Goal: Task Accomplishment & Management: Manage account settings

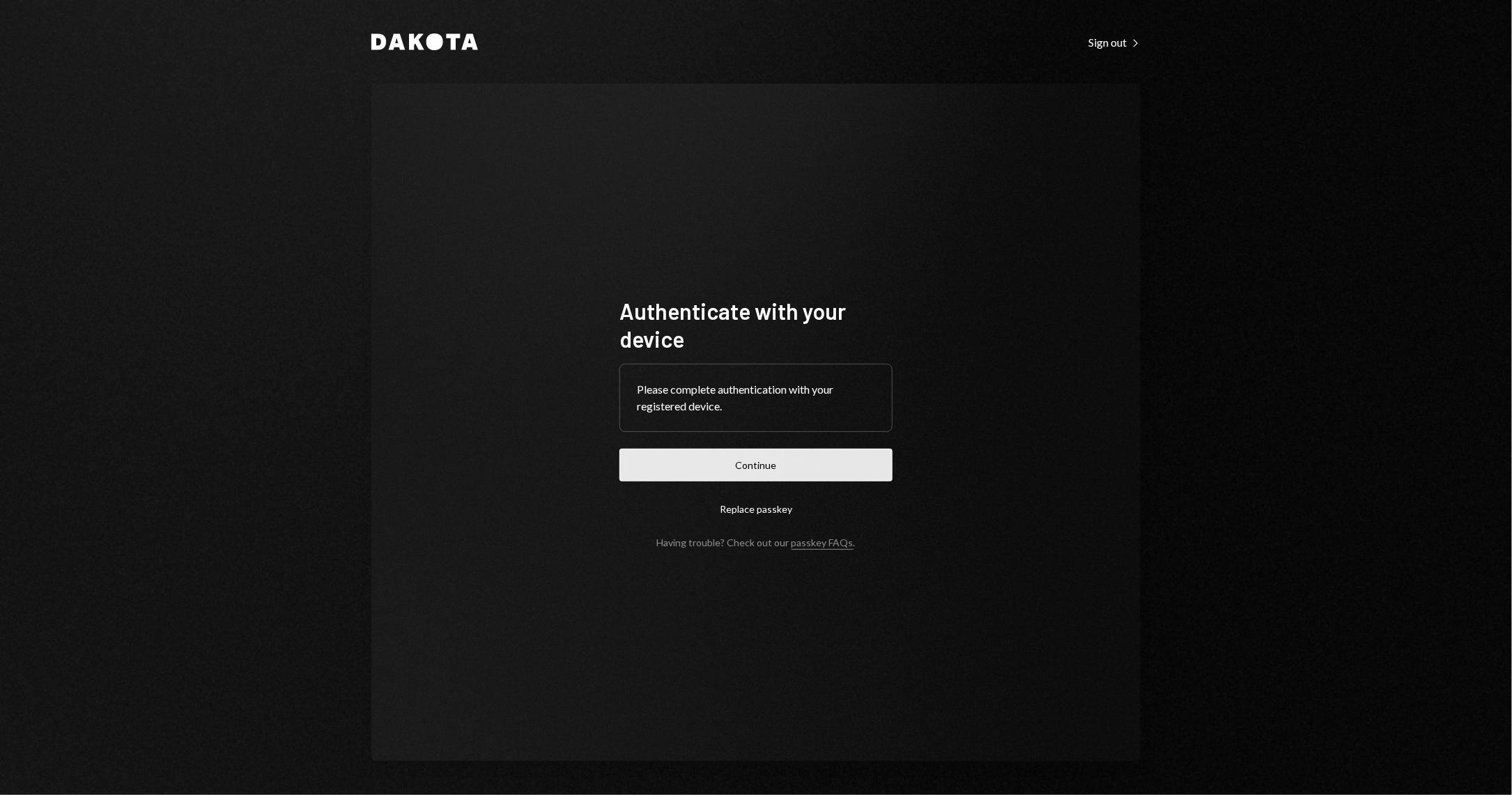
click at [775, 475] on button "Continue" at bounding box center [756, 465] width 273 height 32
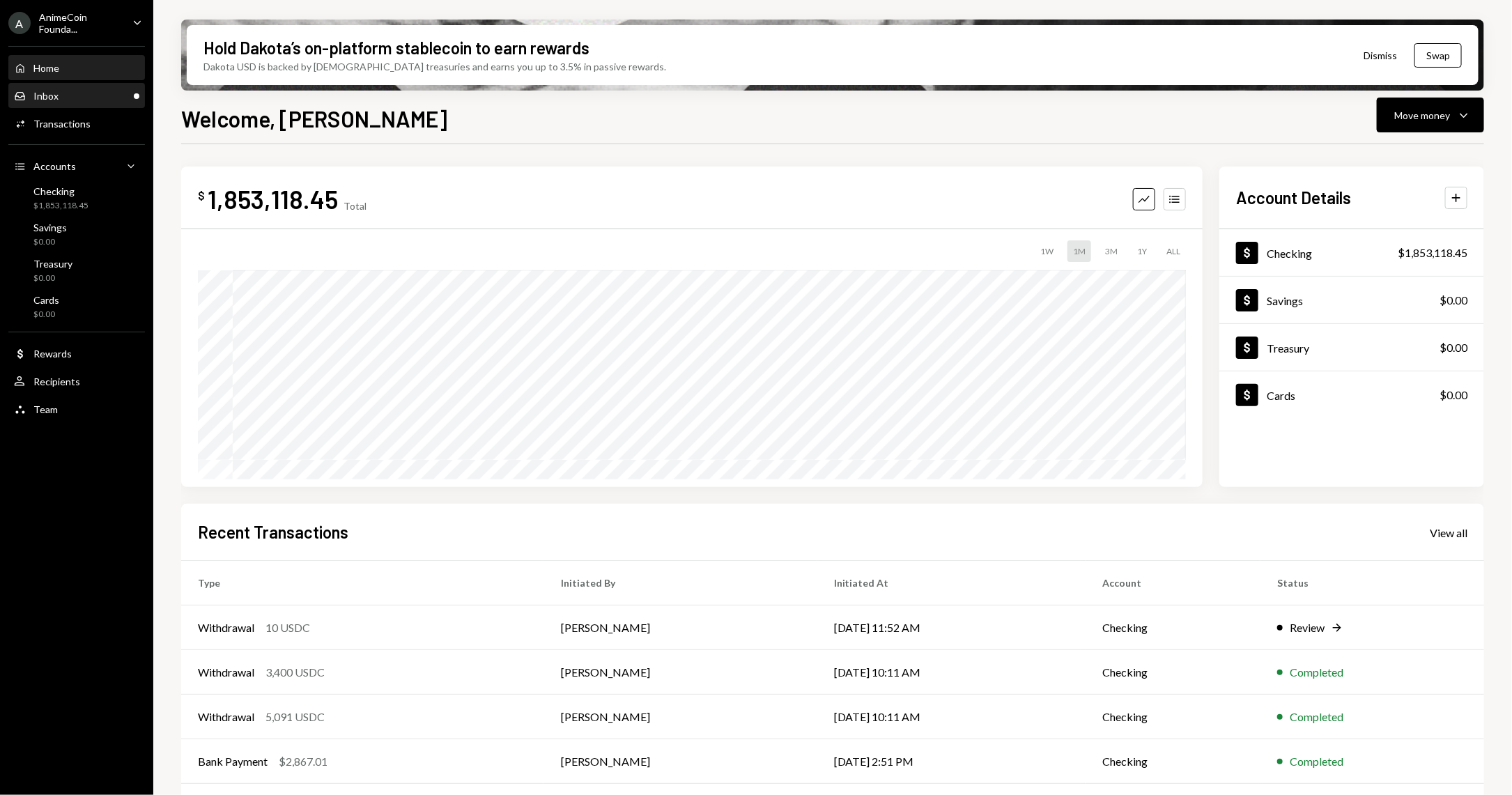
click at [84, 91] on div "Inbox Inbox" at bounding box center [77, 96] width 125 height 13
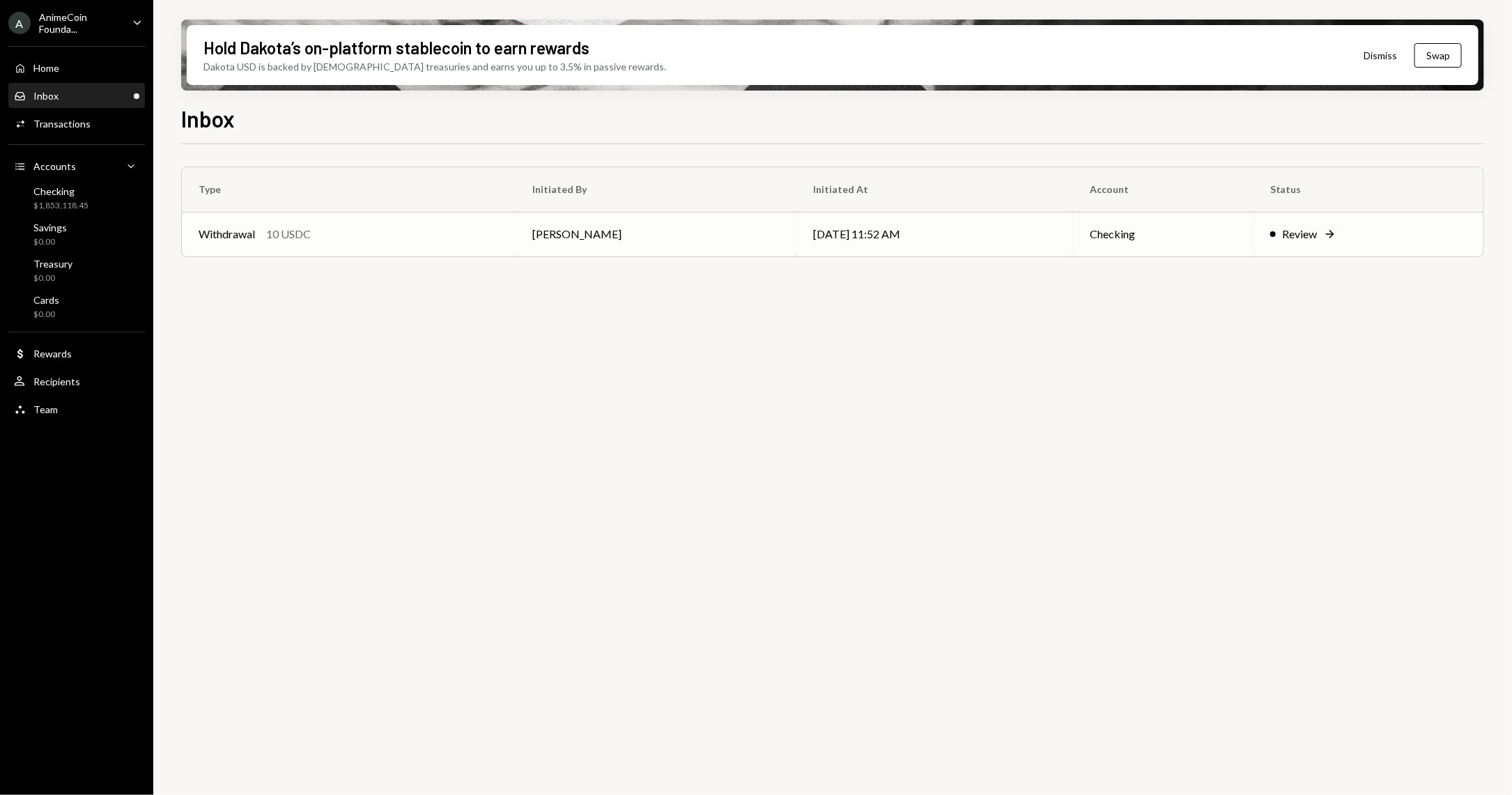
click at [1297, 235] on div "Review" at bounding box center [1300, 234] width 35 height 17
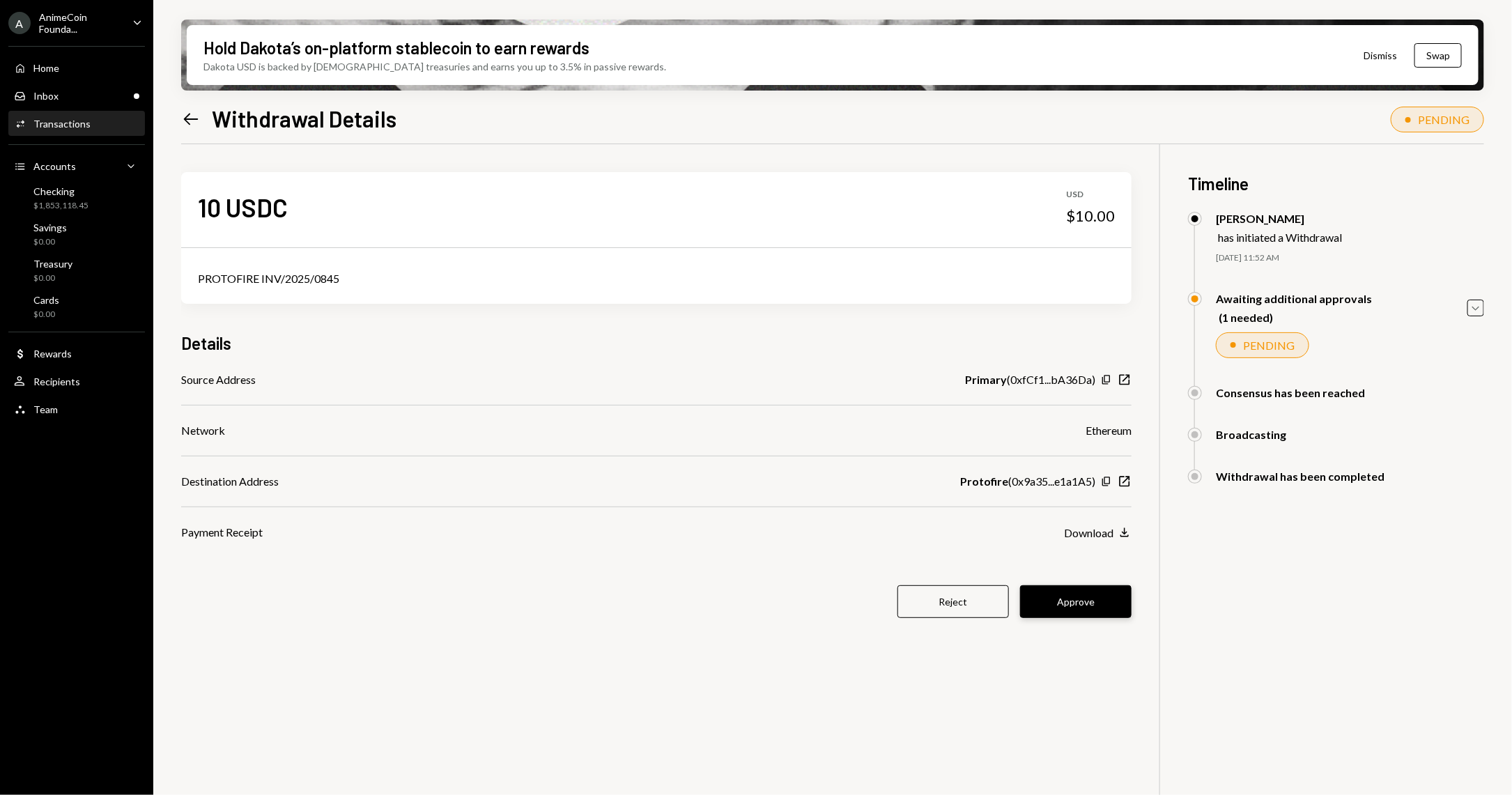
click at [1084, 598] on button "Approve" at bounding box center [1075, 602] width 111 height 32
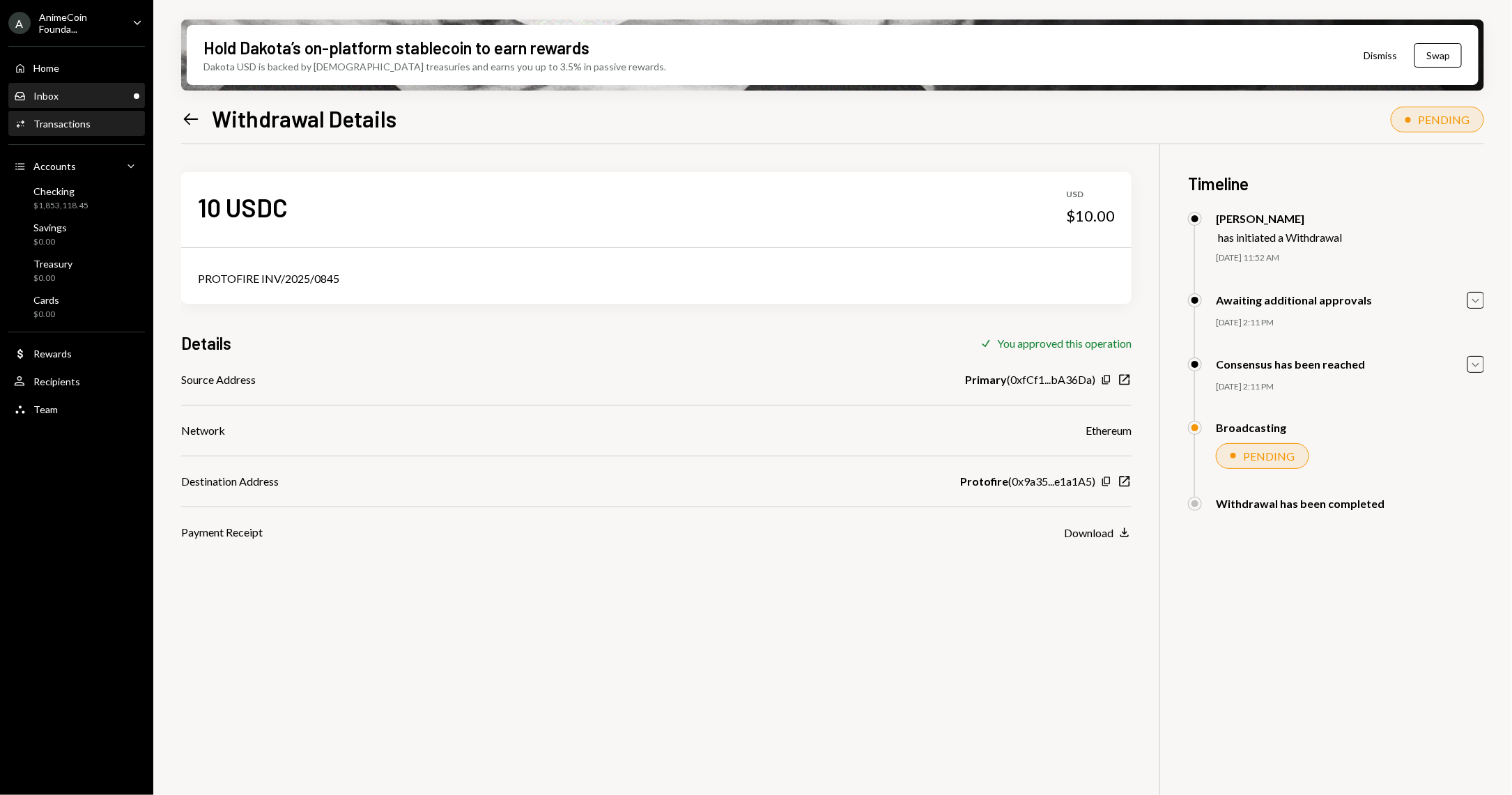
click at [94, 84] on div "Inbox Inbox" at bounding box center [77, 96] width 125 height 24
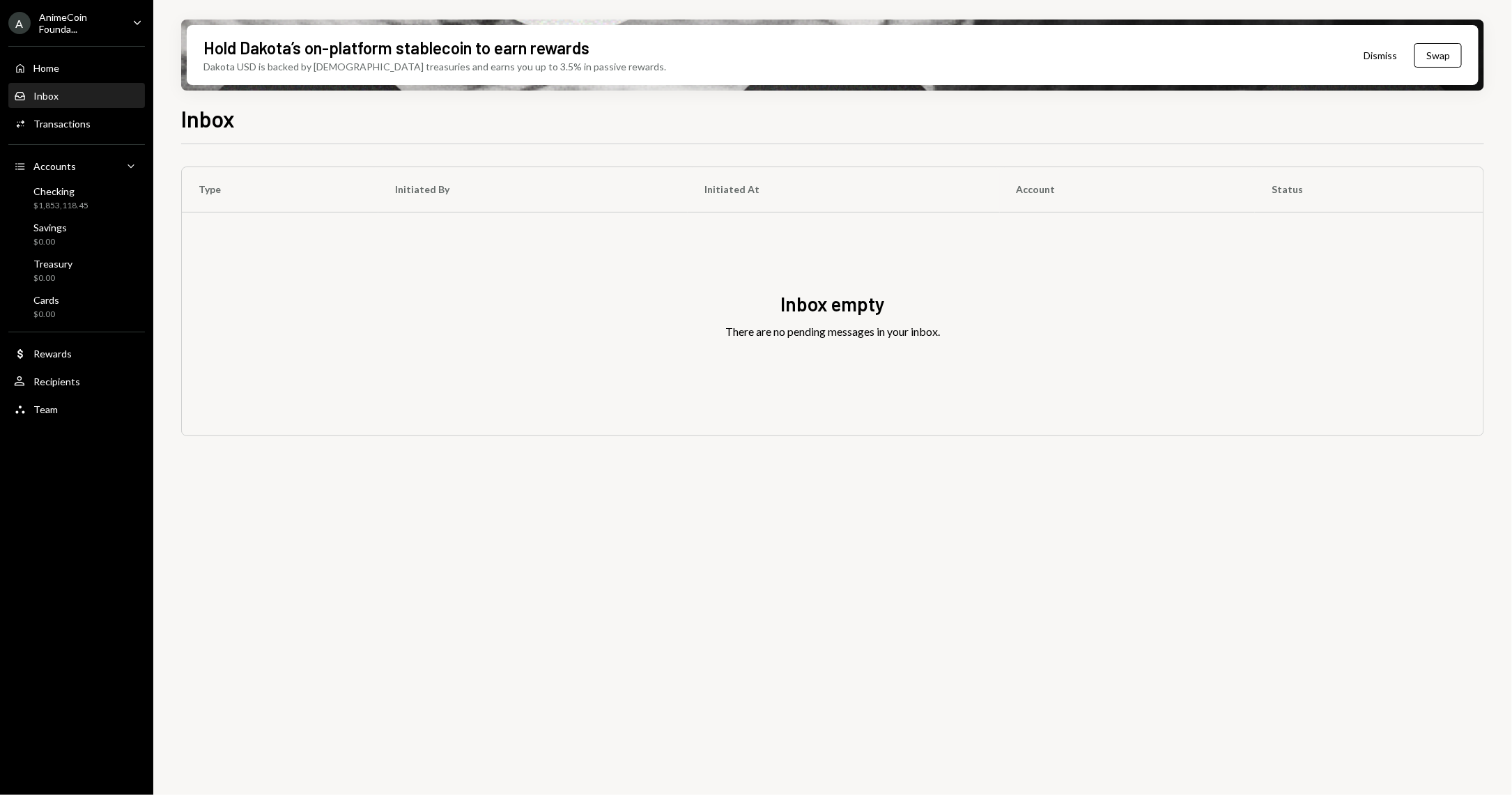
click at [127, 52] on div "Home Home Inbox Inbox Activities Transactions Accounts Accounts Caret Down Chec…" at bounding box center [77, 231] width 153 height 387
click at [84, 27] on div "AnimeCoin Founda..." at bounding box center [80, 23] width 82 height 24
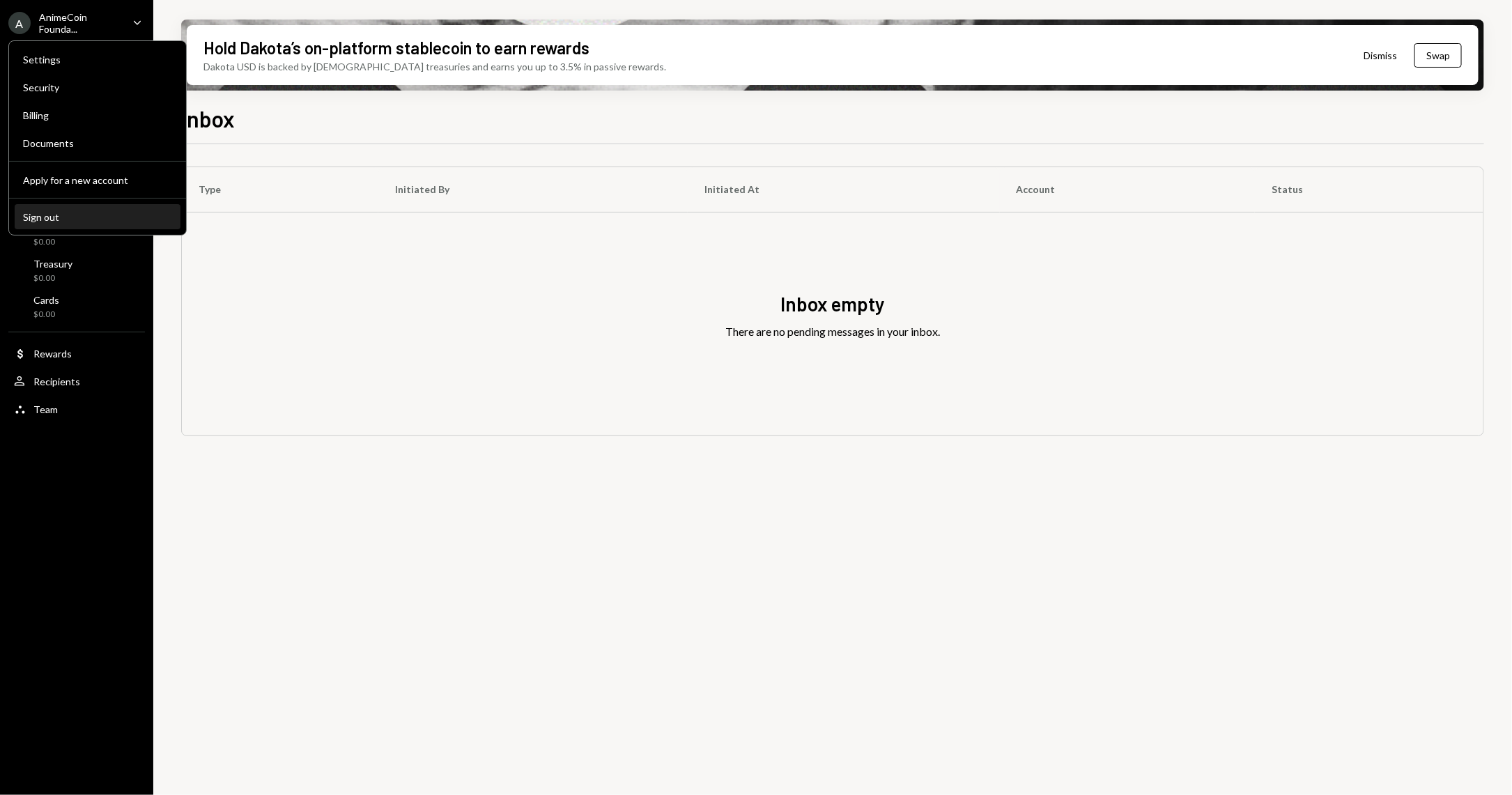
click at [103, 211] on div "Sign out" at bounding box center [97, 217] width 149 height 12
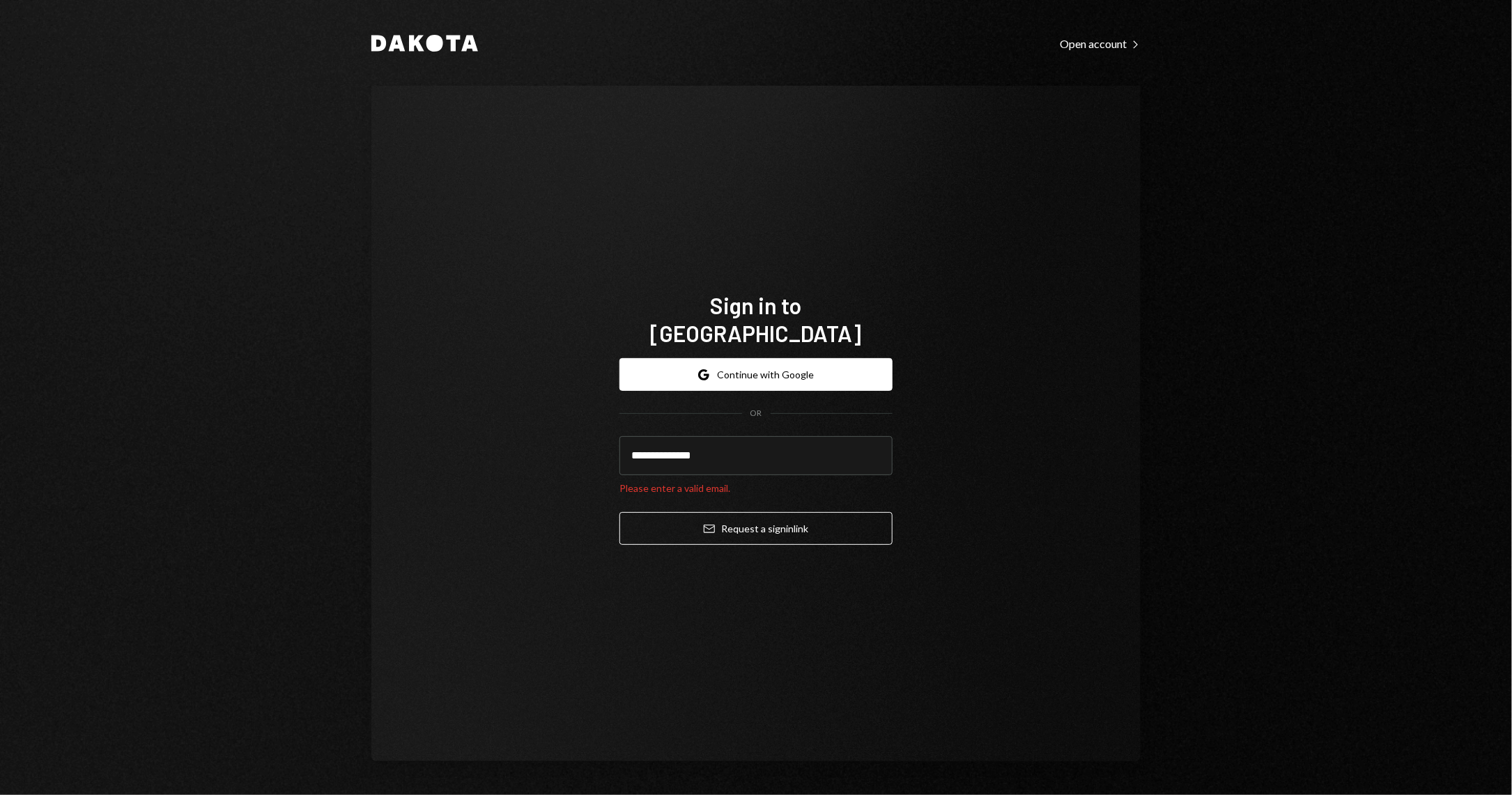
type input "**********"
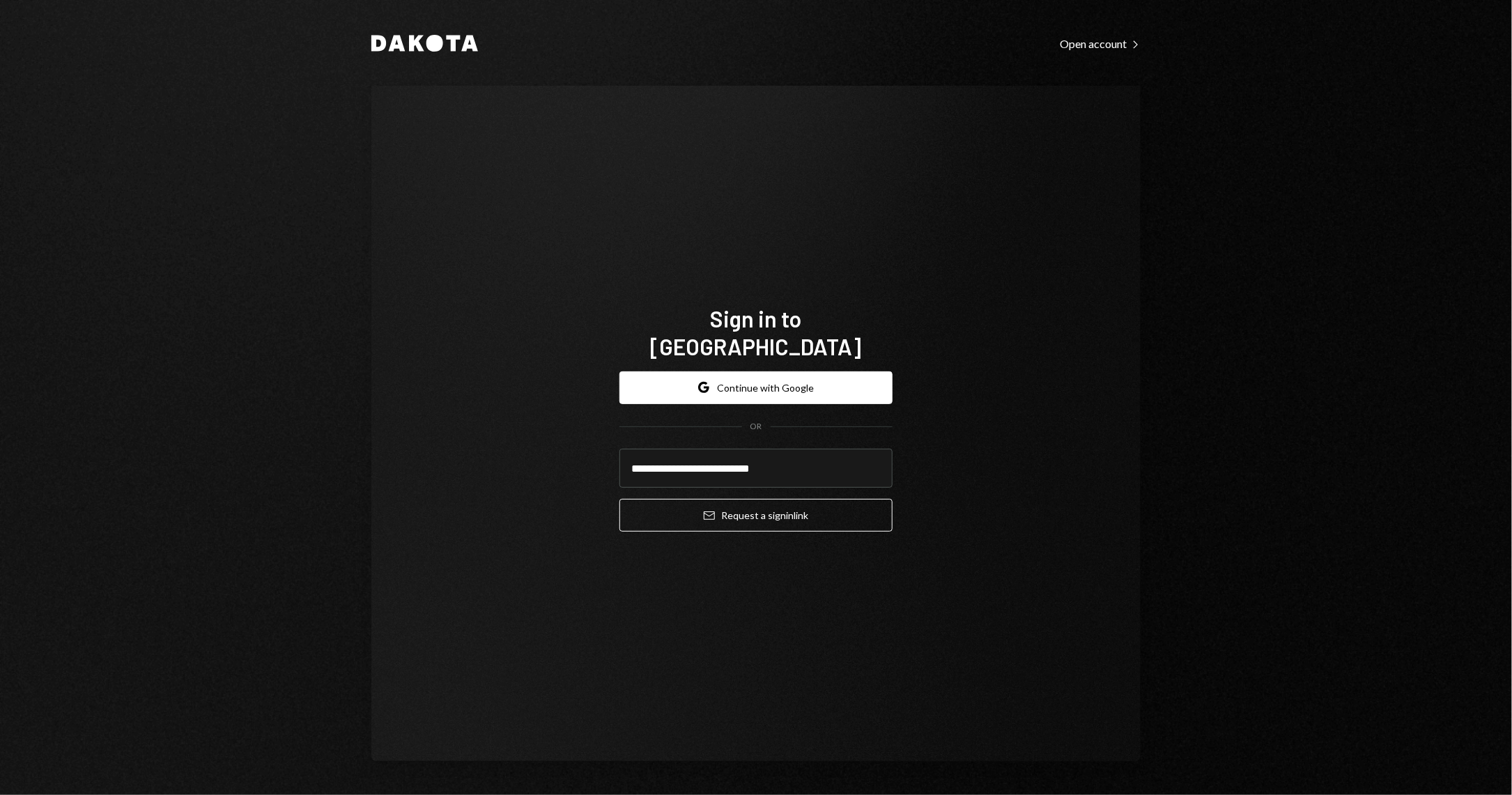
click at [619, 499] on button "Email Request a sign in link" at bounding box center [756, 515] width 273 height 32
